Goal: Task Accomplishment & Management: Use online tool/utility

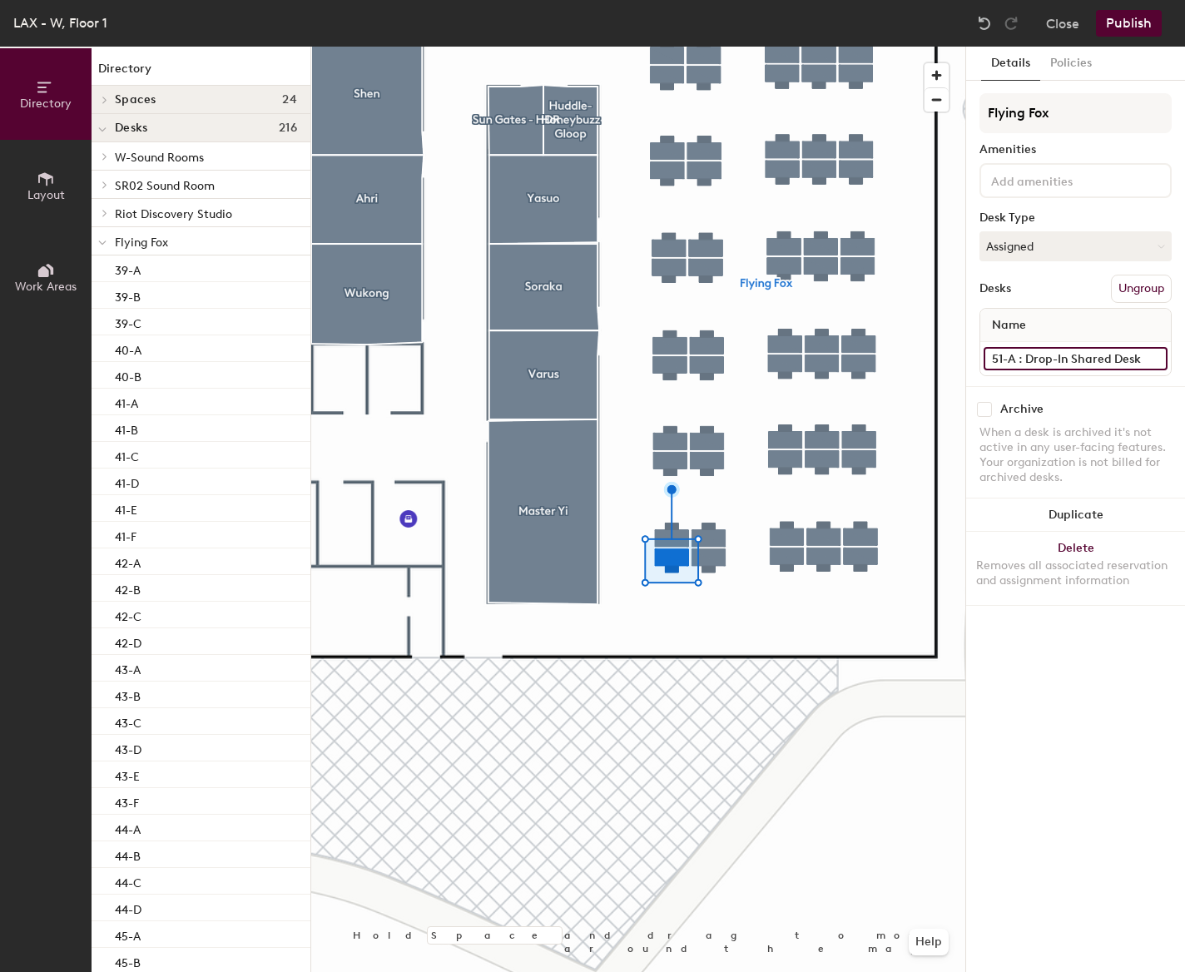
click at [1143, 357] on input "51-A : Drop-In Shared Desk" at bounding box center [1075, 358] width 184 height 23
click at [1142, 357] on input "51-A : Drop-In Shared Desk" at bounding box center [1075, 358] width 184 height 23
type input "51-A"
click at [1131, 29] on button "Publish" at bounding box center [1129, 23] width 66 height 27
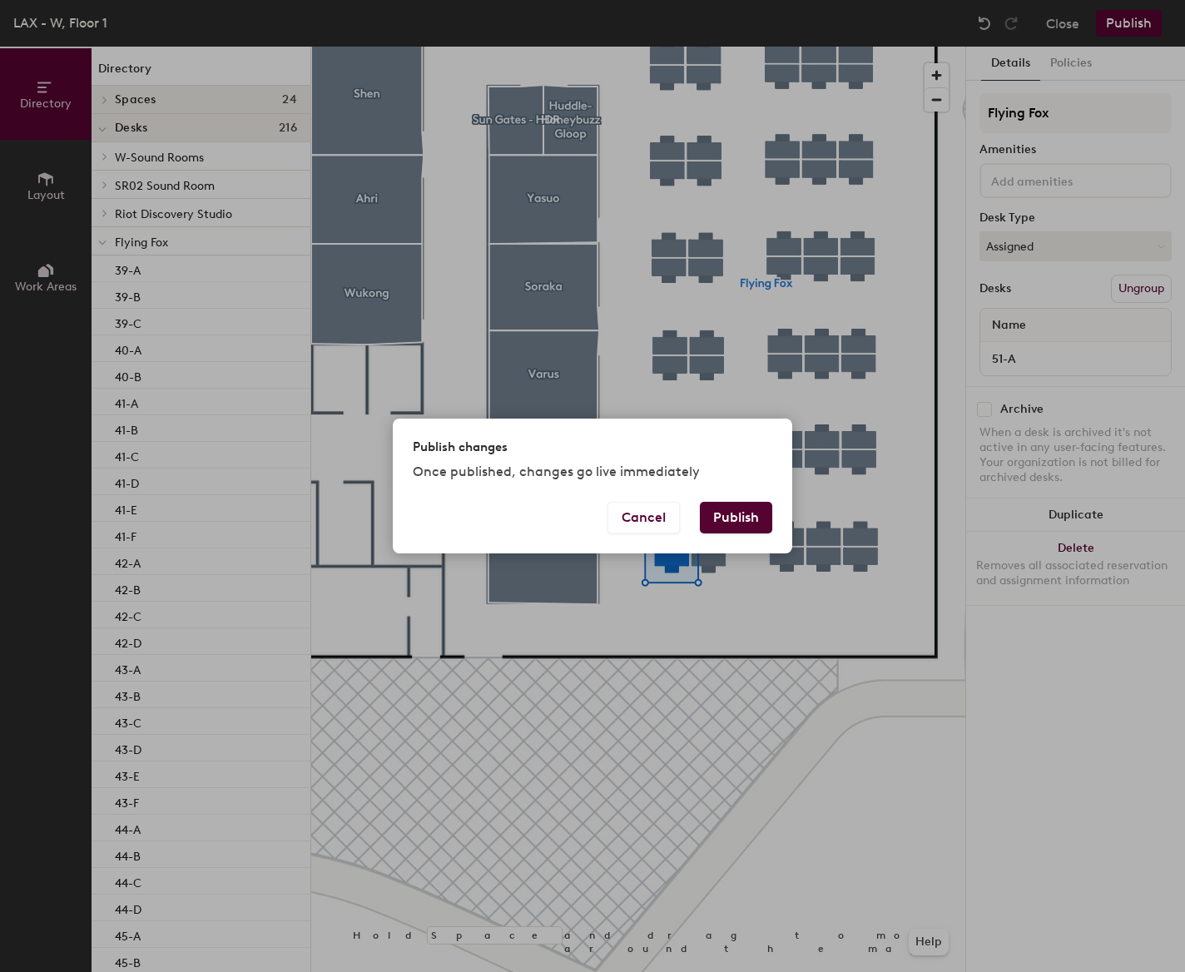
click at [737, 523] on button "Publish" at bounding box center [736, 518] width 72 height 32
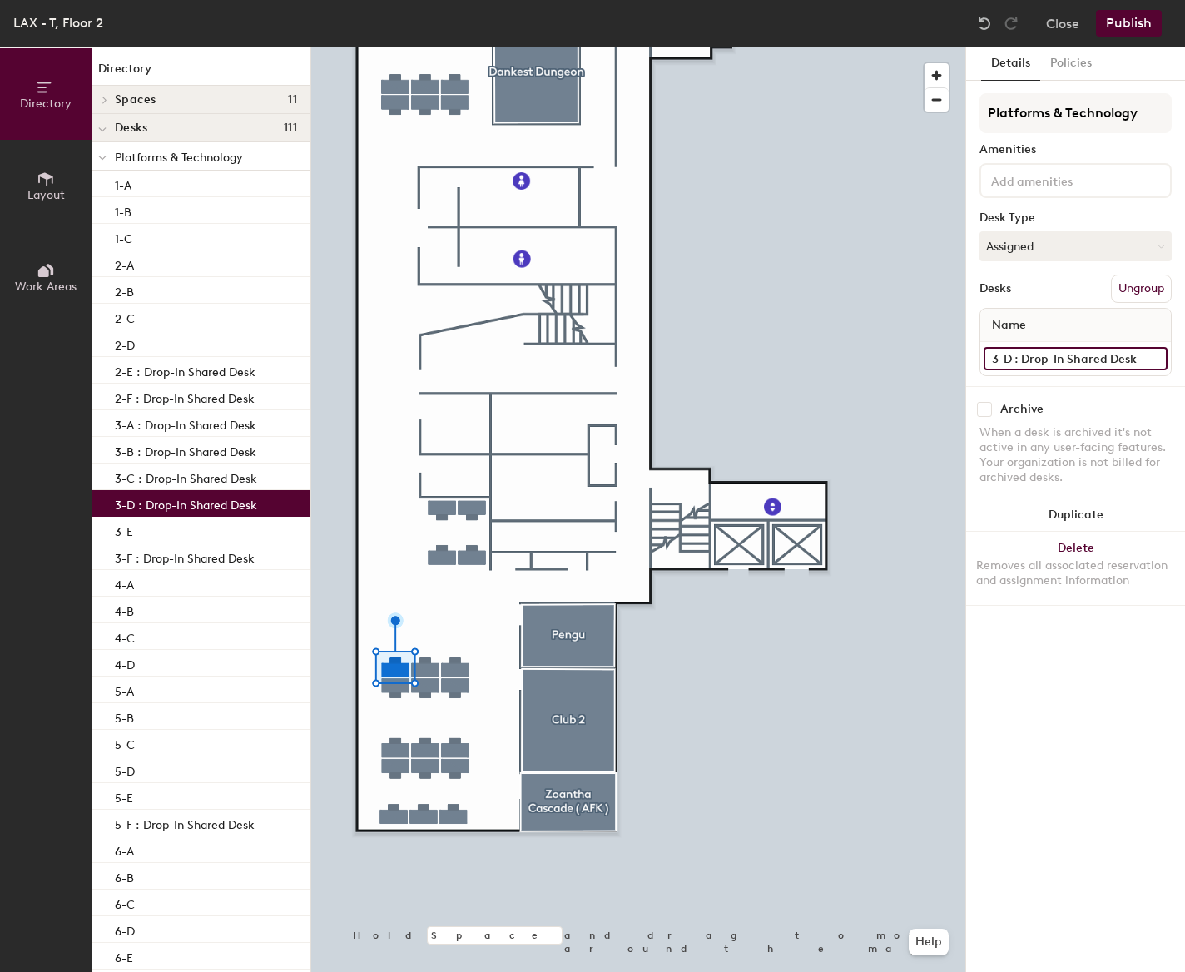
click at [1138, 356] on input "3-D : Drop-In Shared Desk" at bounding box center [1075, 358] width 184 height 23
click at [1137, 357] on input "3-D : Drop-In Shared Desk" at bounding box center [1075, 358] width 184 height 23
type input "3-D"
click at [1136, 24] on button "Publish" at bounding box center [1129, 23] width 66 height 27
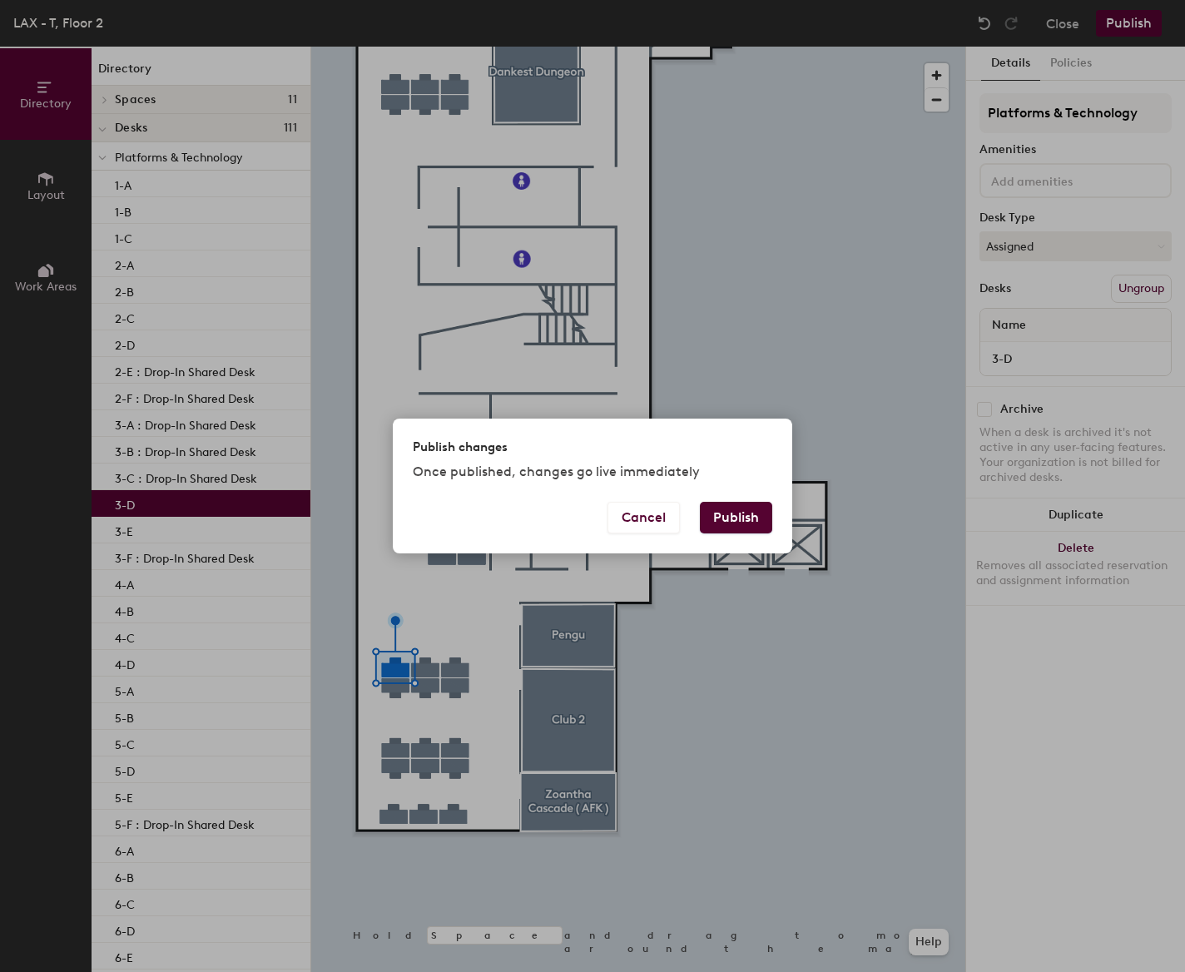
click at [742, 510] on button "Publish" at bounding box center [736, 518] width 72 height 32
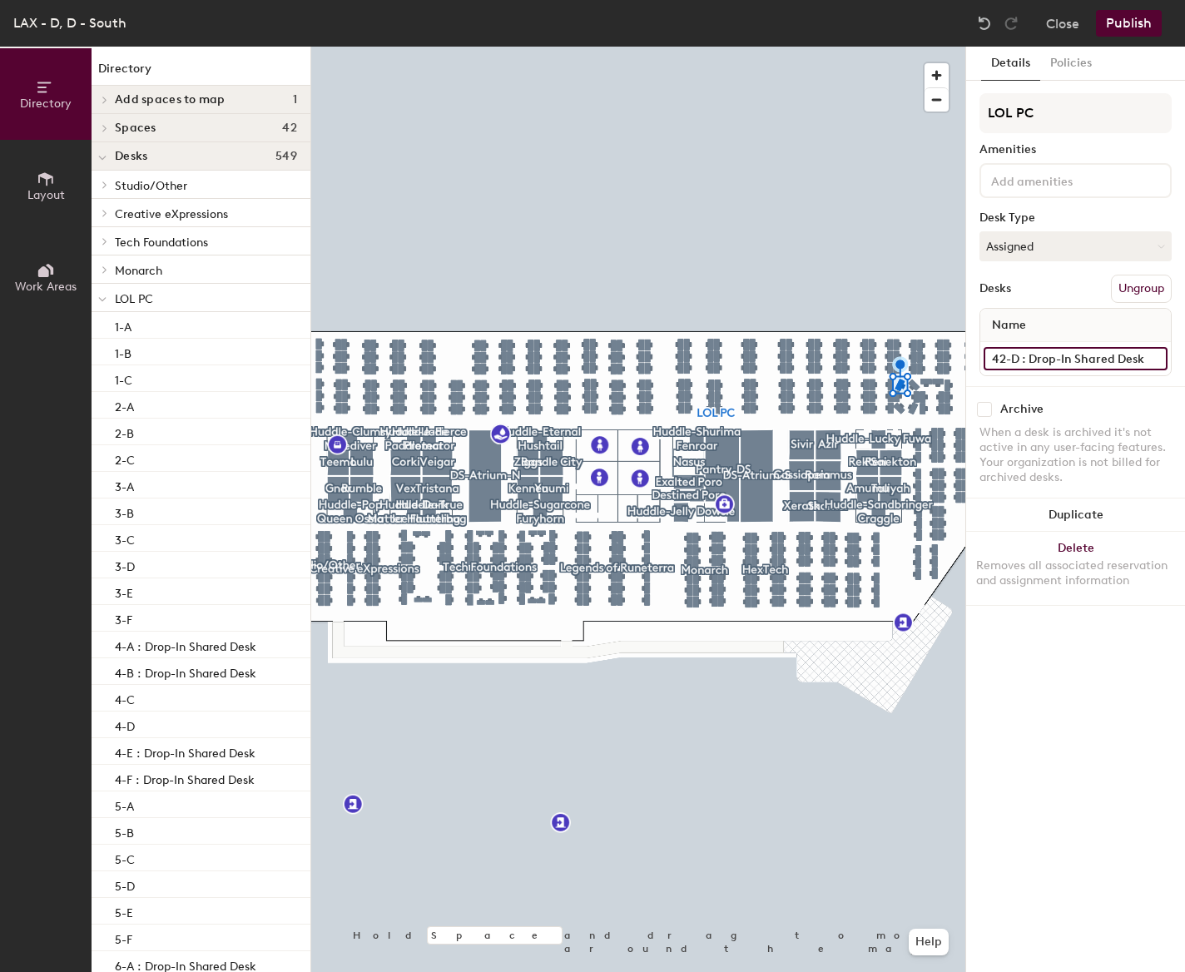
click at [1138, 359] on input "42-D : Drop-In Shared Desk" at bounding box center [1075, 358] width 184 height 23
click at [1146, 358] on input "42-D : Drop-In Shared Desk" at bounding box center [1075, 358] width 184 height 23
type input "42-D"
click at [1132, 27] on button "Publish" at bounding box center [1129, 23] width 66 height 27
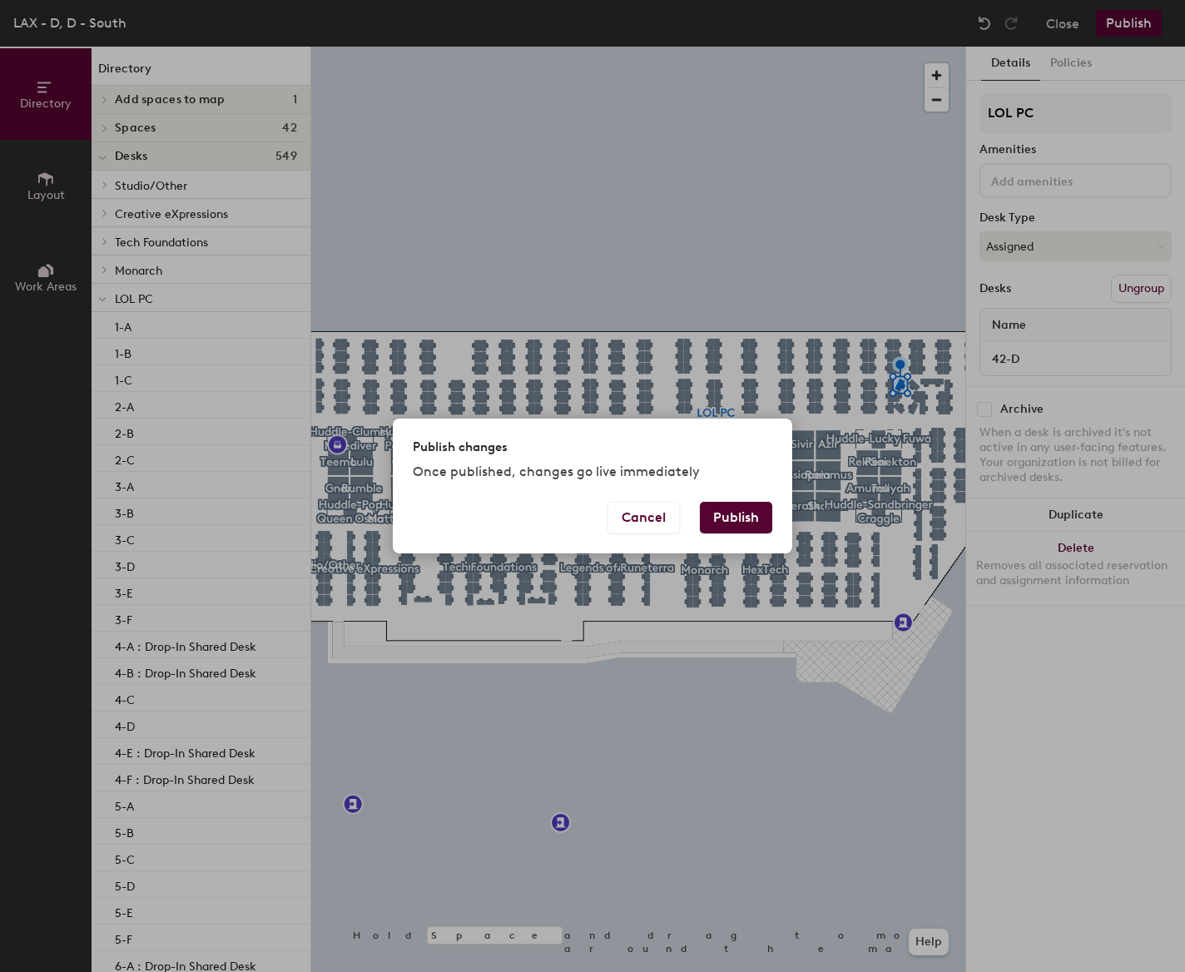
click at [744, 517] on button "Publish" at bounding box center [736, 518] width 72 height 32
